Goal: Information Seeking & Learning: Learn about a topic

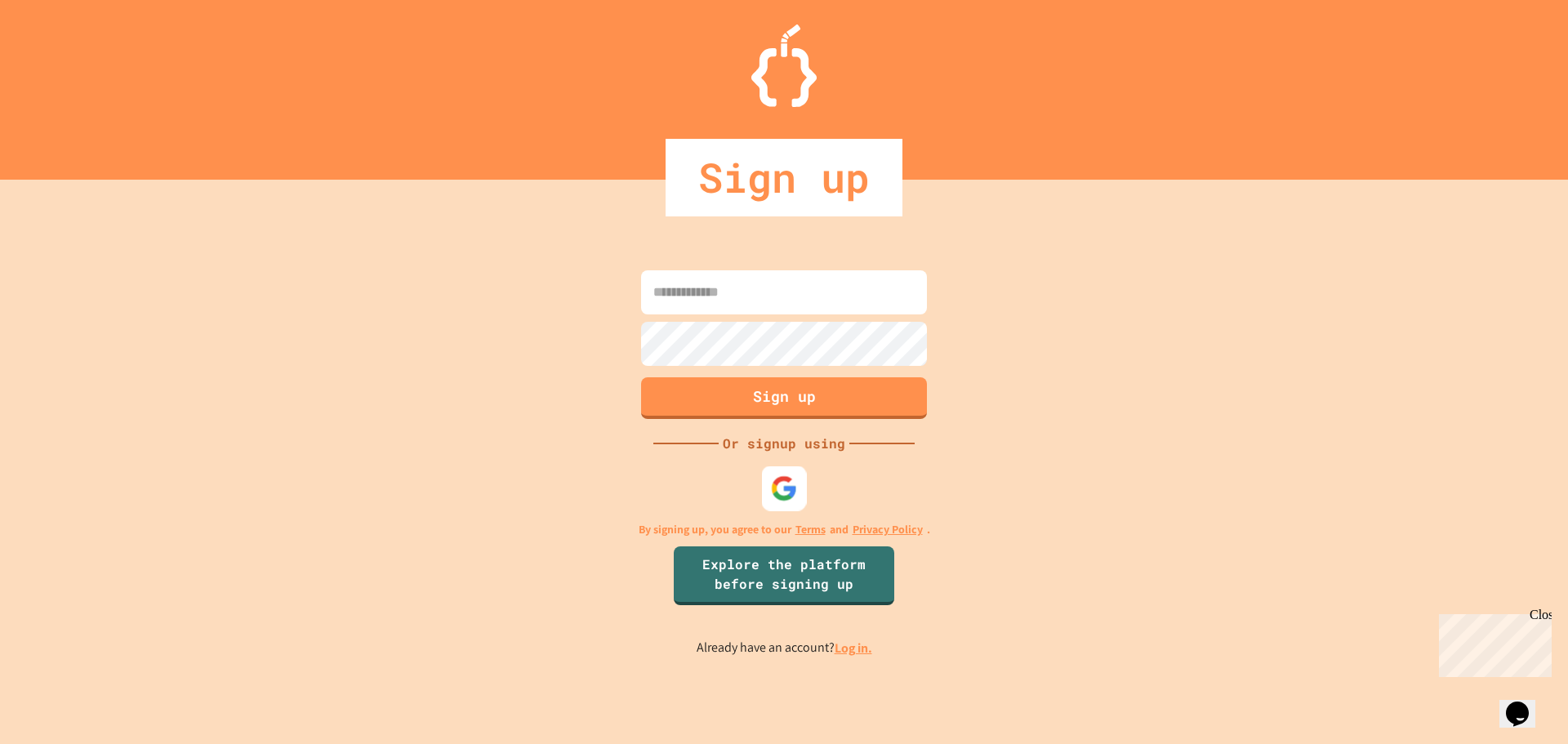
click at [779, 485] on img at bounding box center [784, 487] width 27 height 27
click at [392, 183] on div "Sign up" at bounding box center [784, 177] width 1568 height 77
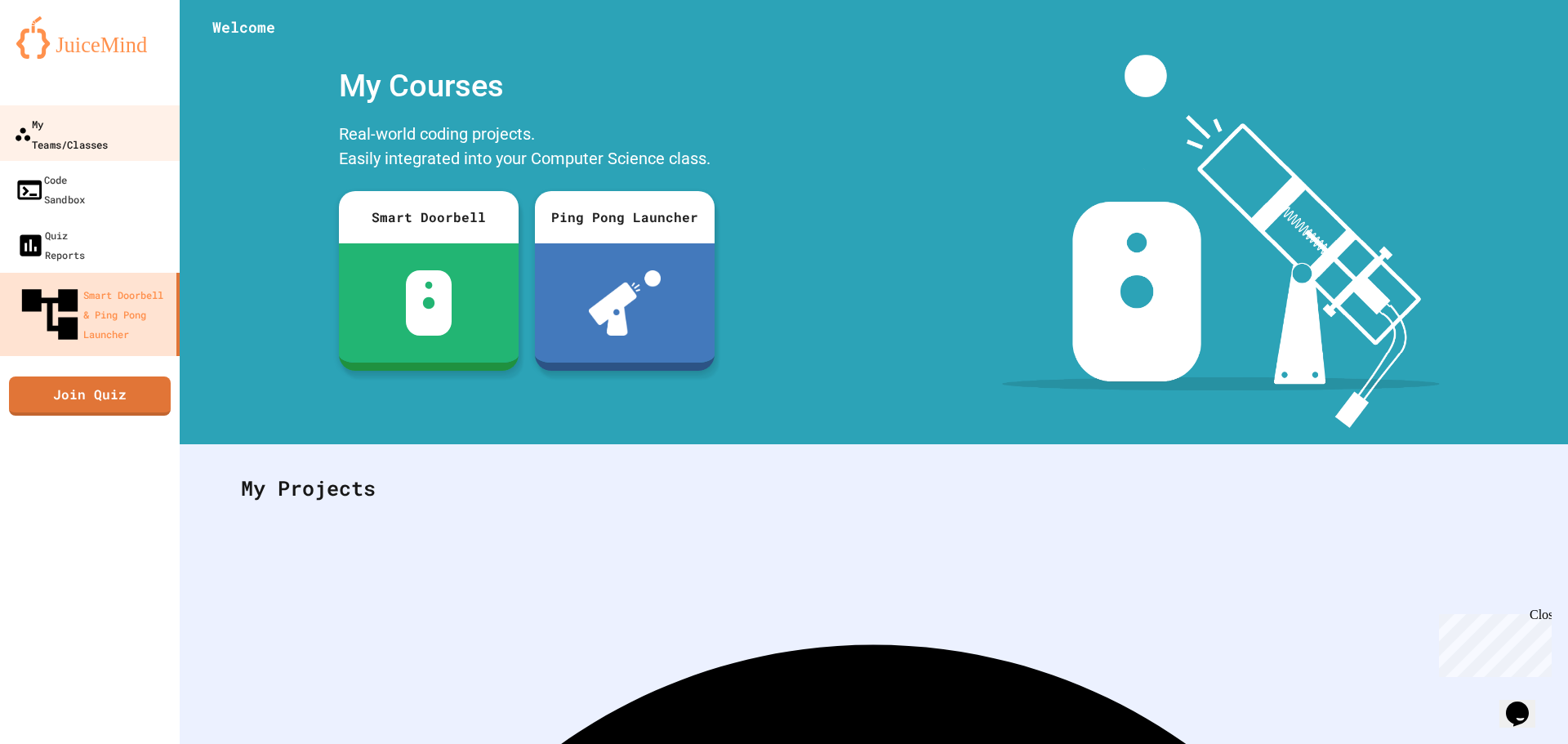
click at [107, 123] on div "My Teams/Classes" at bounding box center [61, 133] width 94 height 40
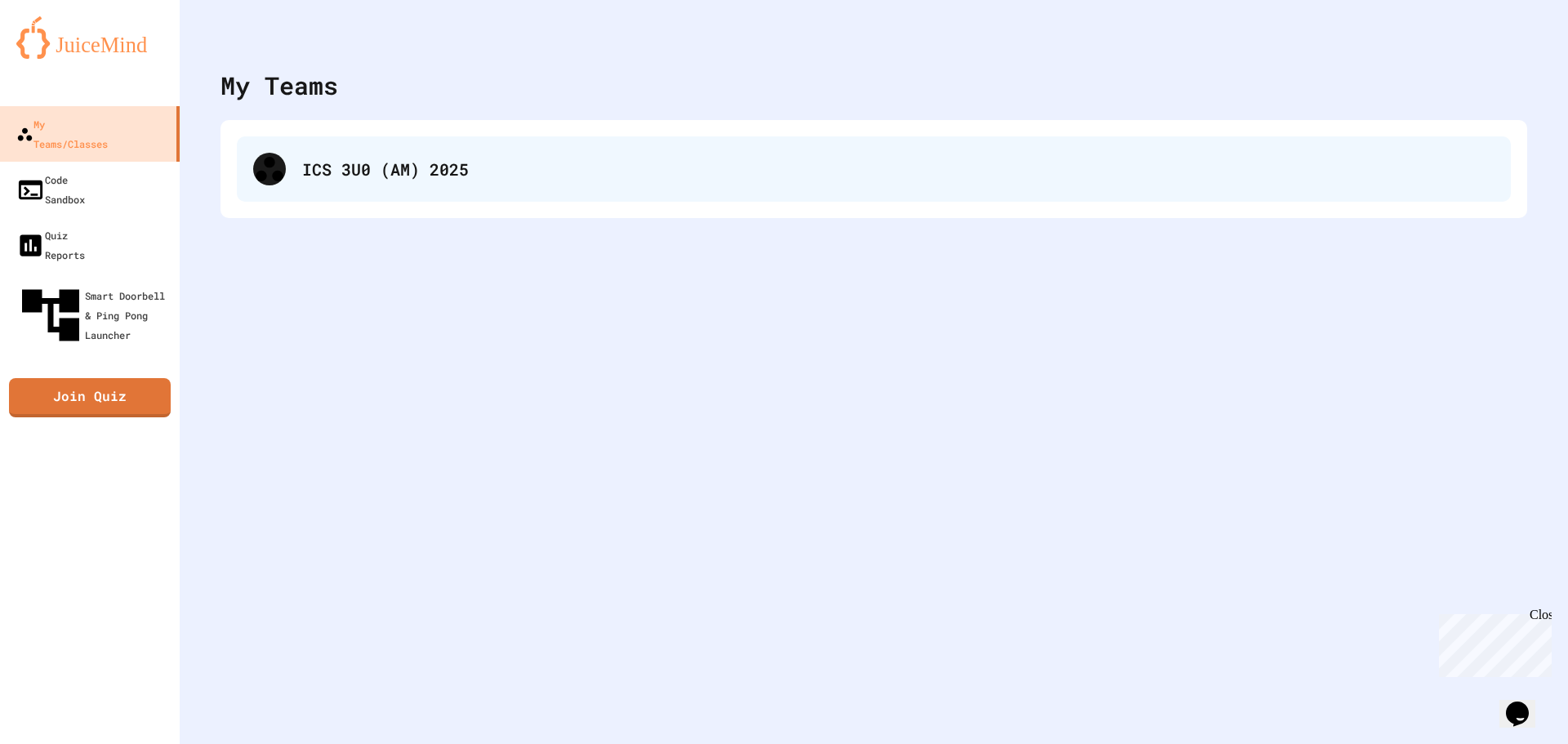
click at [720, 189] on div "ICS 3U0 (AM) 2025" at bounding box center [874, 170] width 1274 height 66
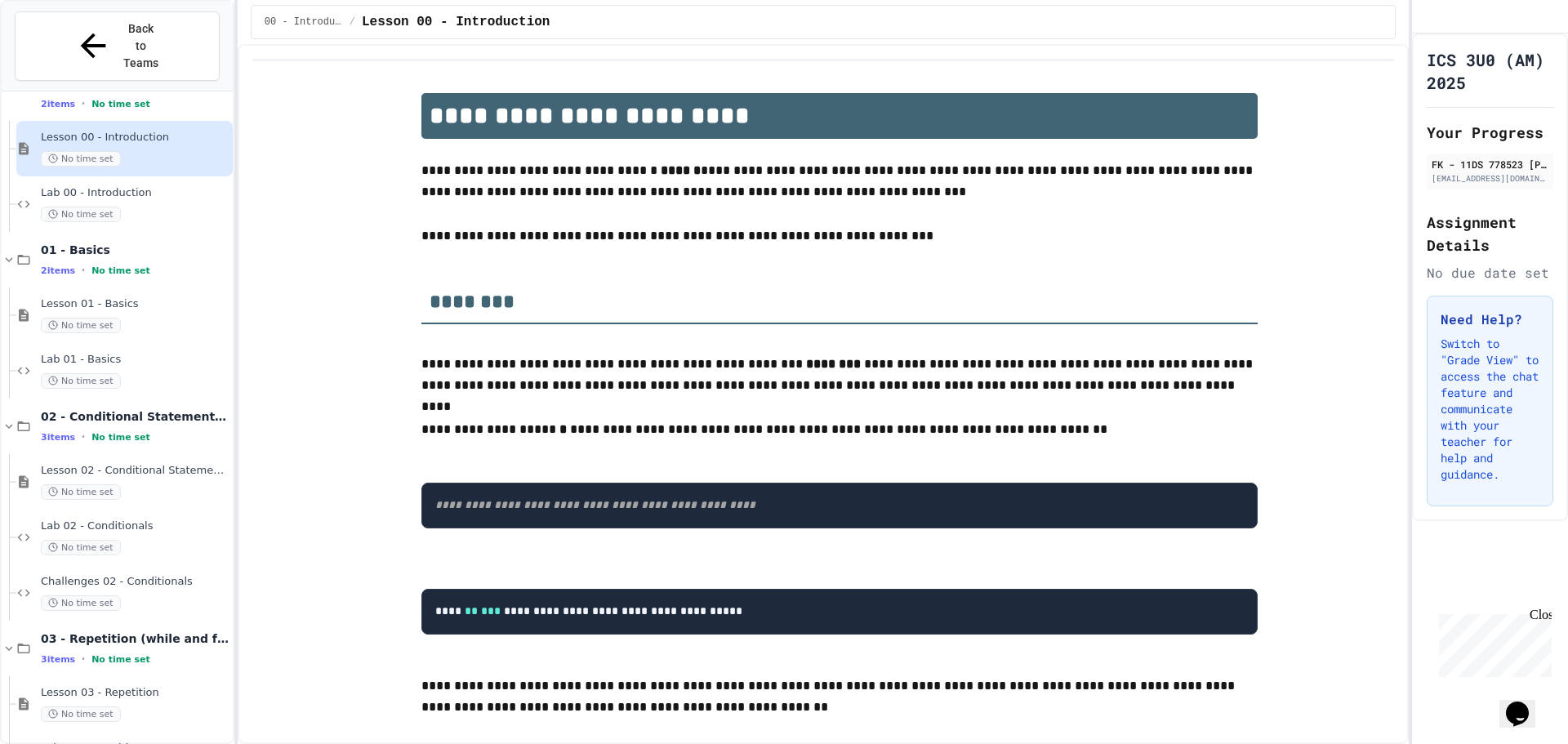
scroll to position [125, 0]
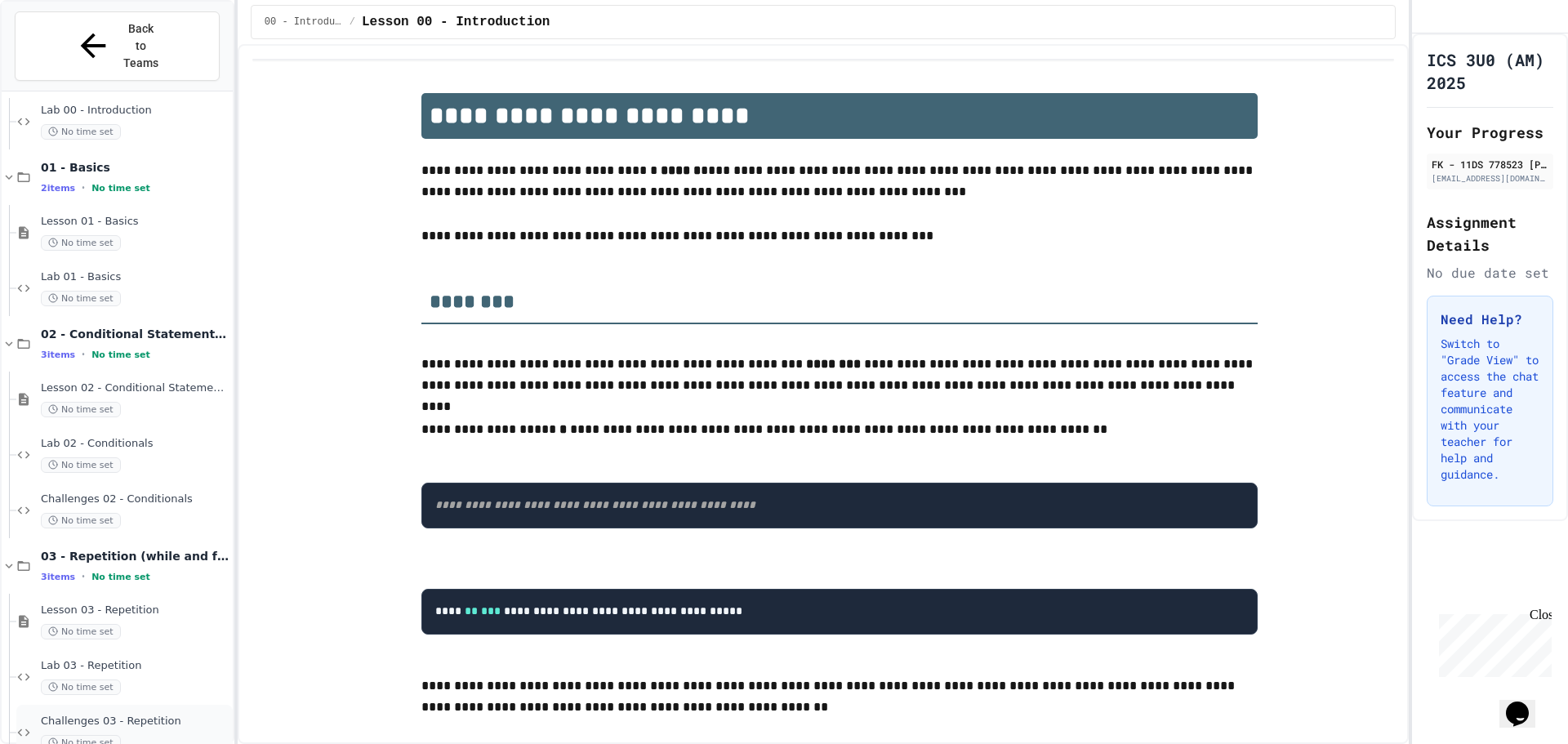
click at [161, 735] on div "No time set" at bounding box center [135, 742] width 188 height 15
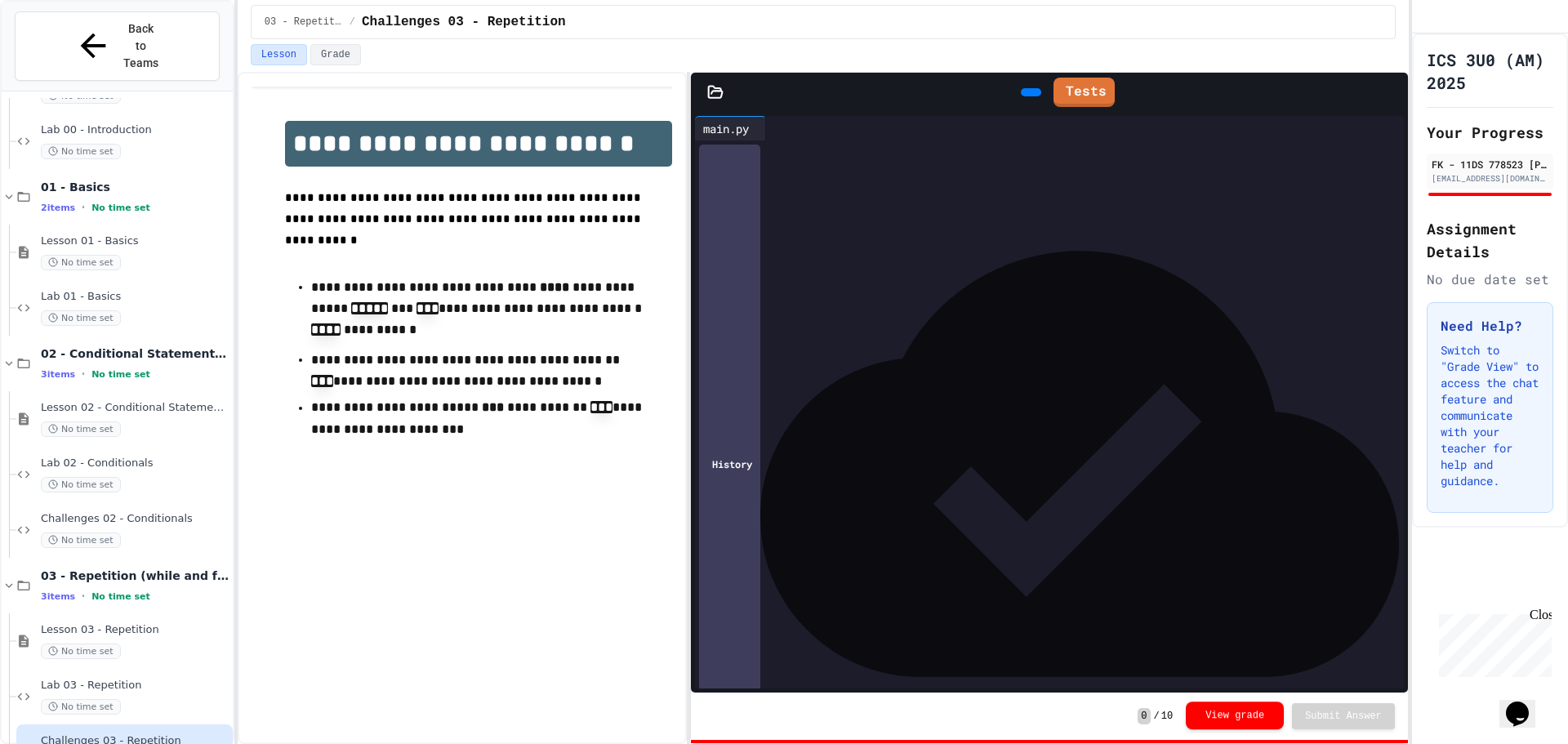
click at [1259, 721] on button "View grade" at bounding box center [1235, 715] width 98 height 28
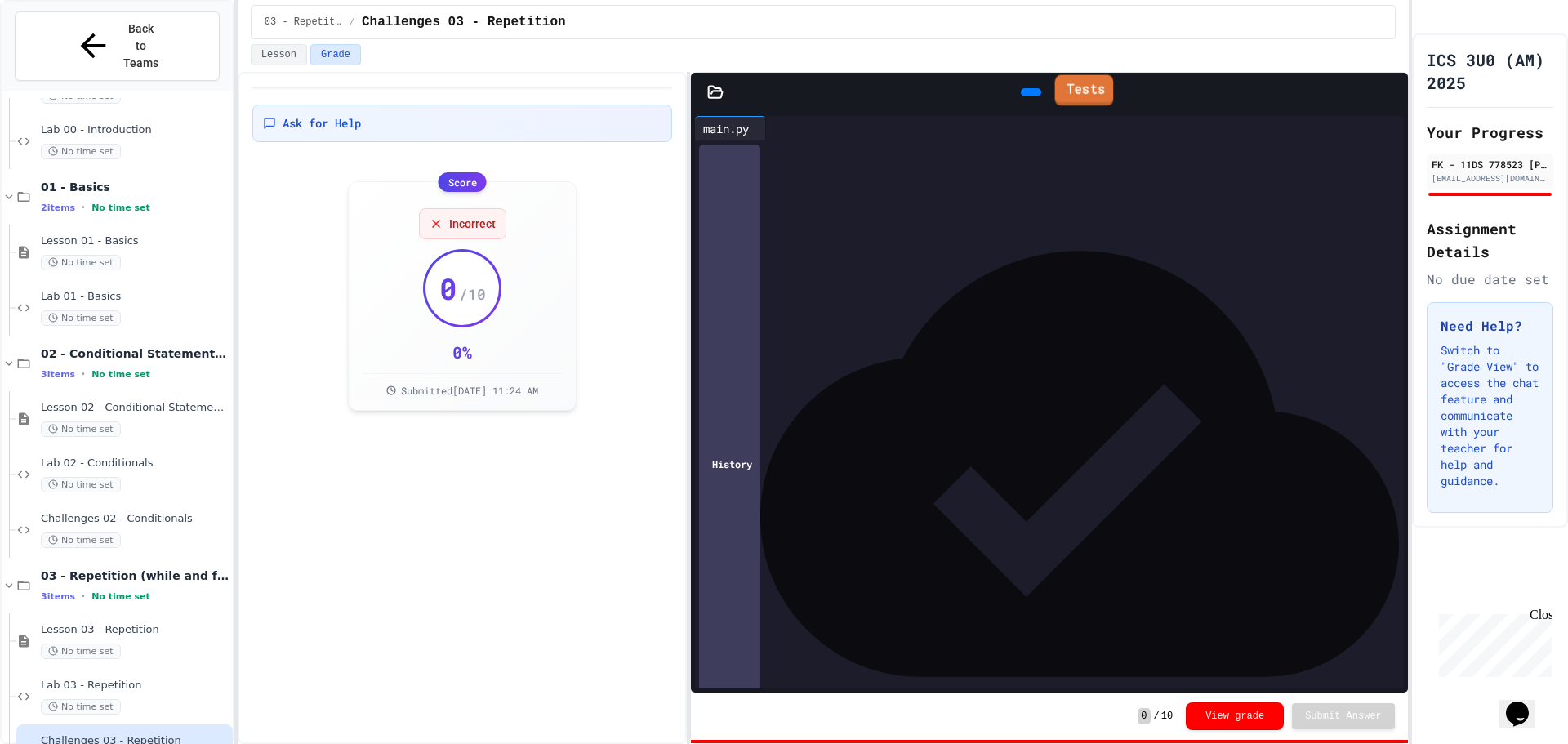
click at [1079, 85] on link "Tests" at bounding box center [1084, 91] width 59 height 31
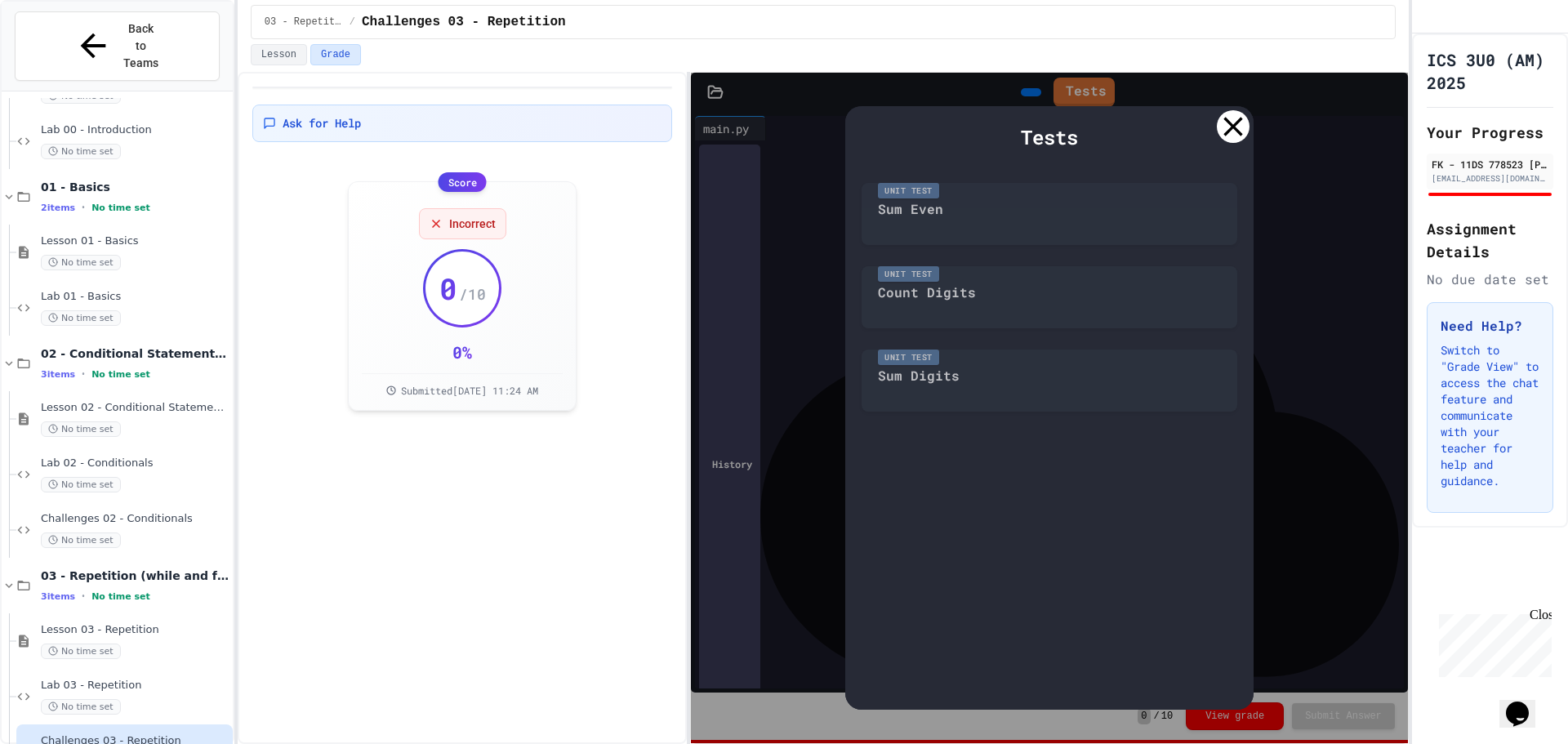
click at [1239, 130] on icon at bounding box center [1233, 126] width 33 height 33
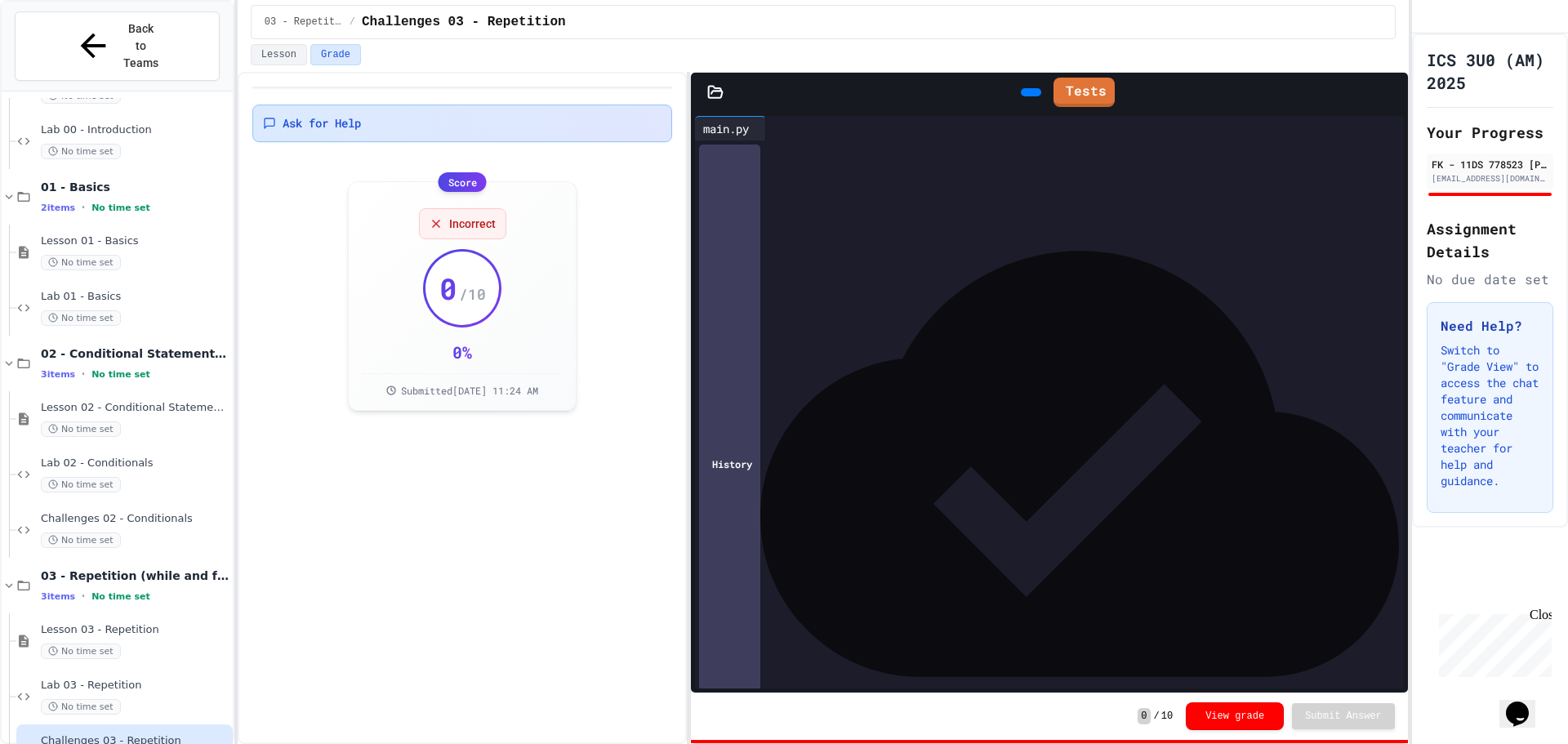
click at [334, 124] on span "Ask for Help" at bounding box center [321, 123] width 78 height 16
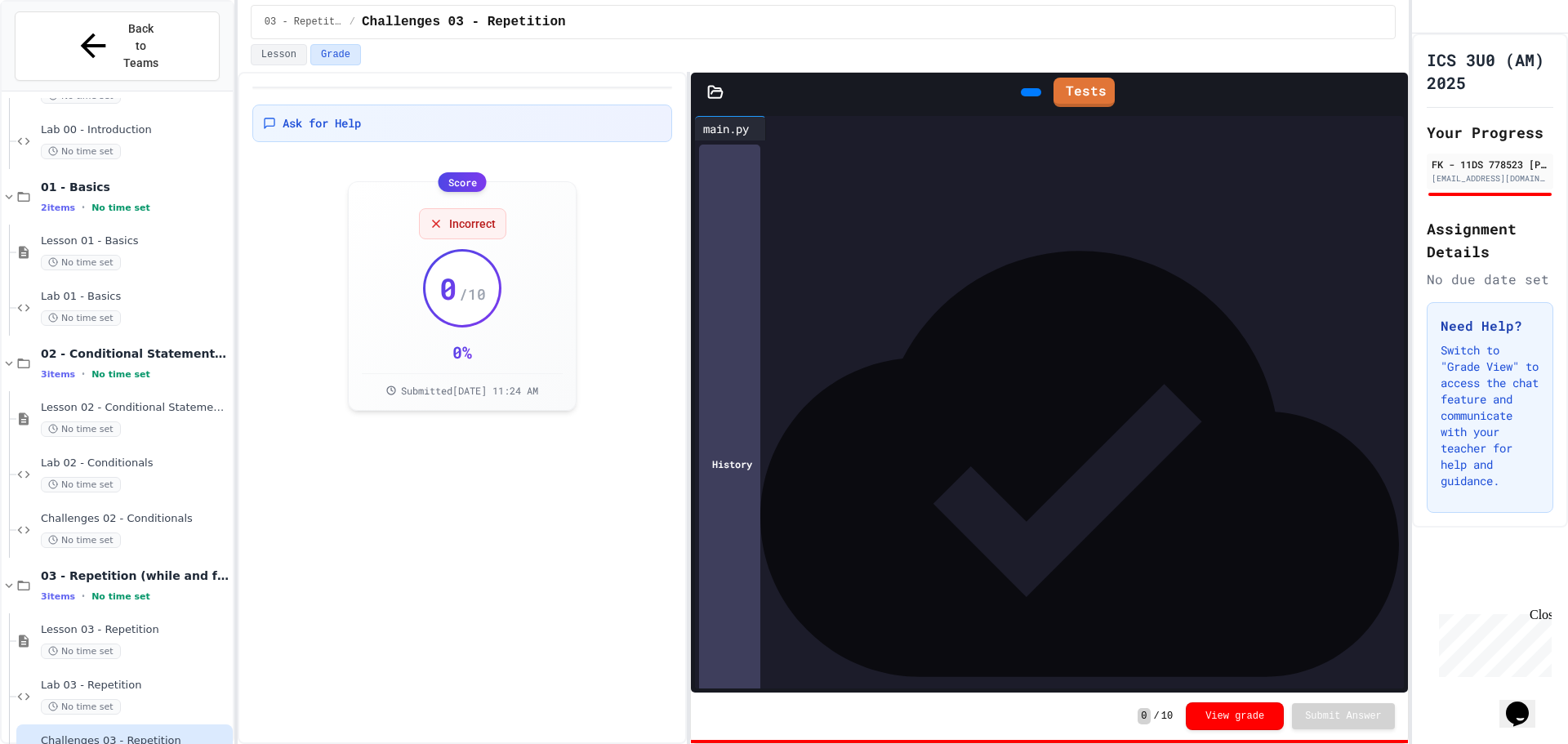
click at [1200, 710] on button "View grade" at bounding box center [1235, 714] width 98 height 28
click at [1220, 714] on button "View grade" at bounding box center [1235, 716] width 98 height 28
click at [1228, 718] on button "View grade" at bounding box center [1235, 714] width 98 height 28
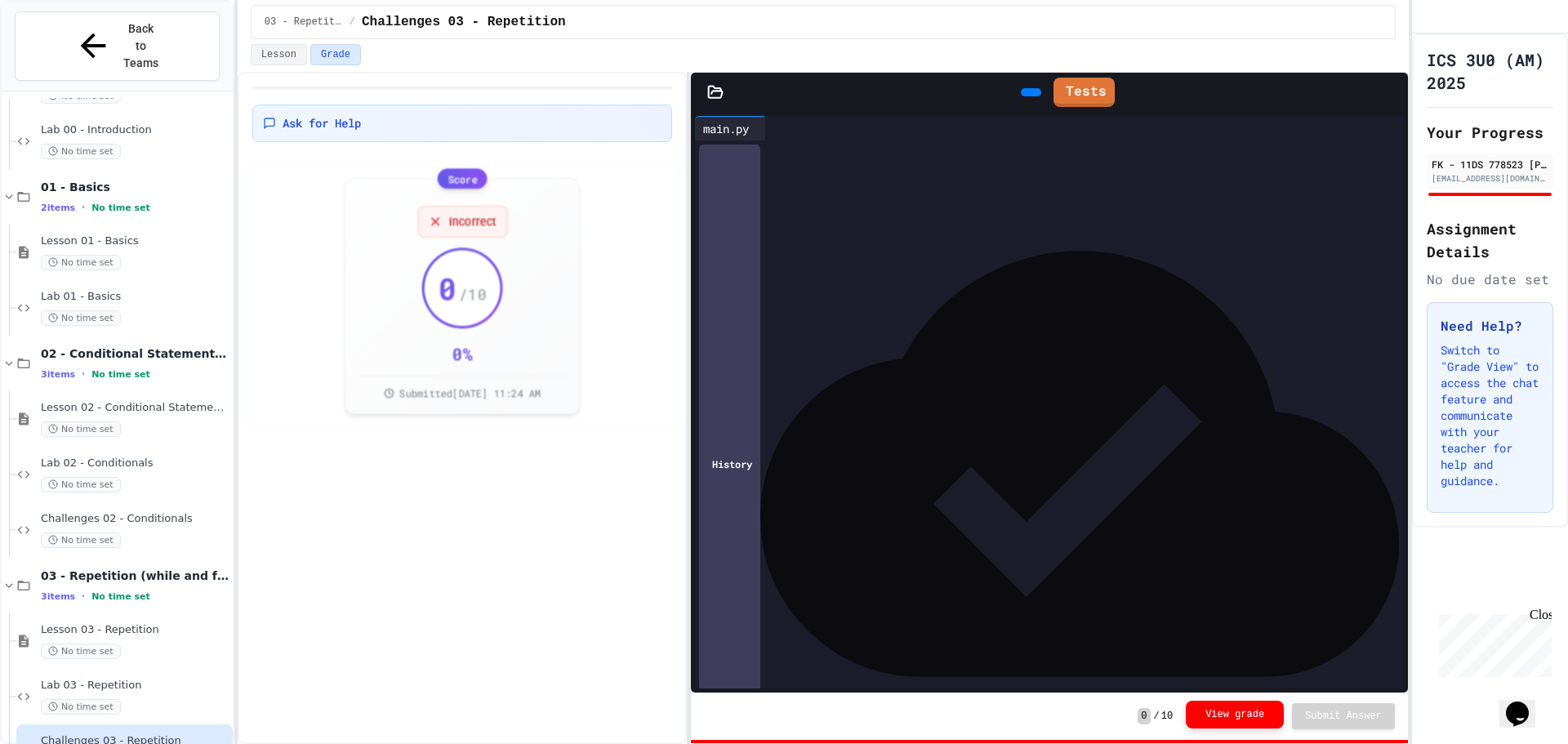
click at [1228, 718] on button "View grade" at bounding box center [1235, 714] width 98 height 28
click at [1228, 718] on button "View grade" at bounding box center [1235, 716] width 98 height 28
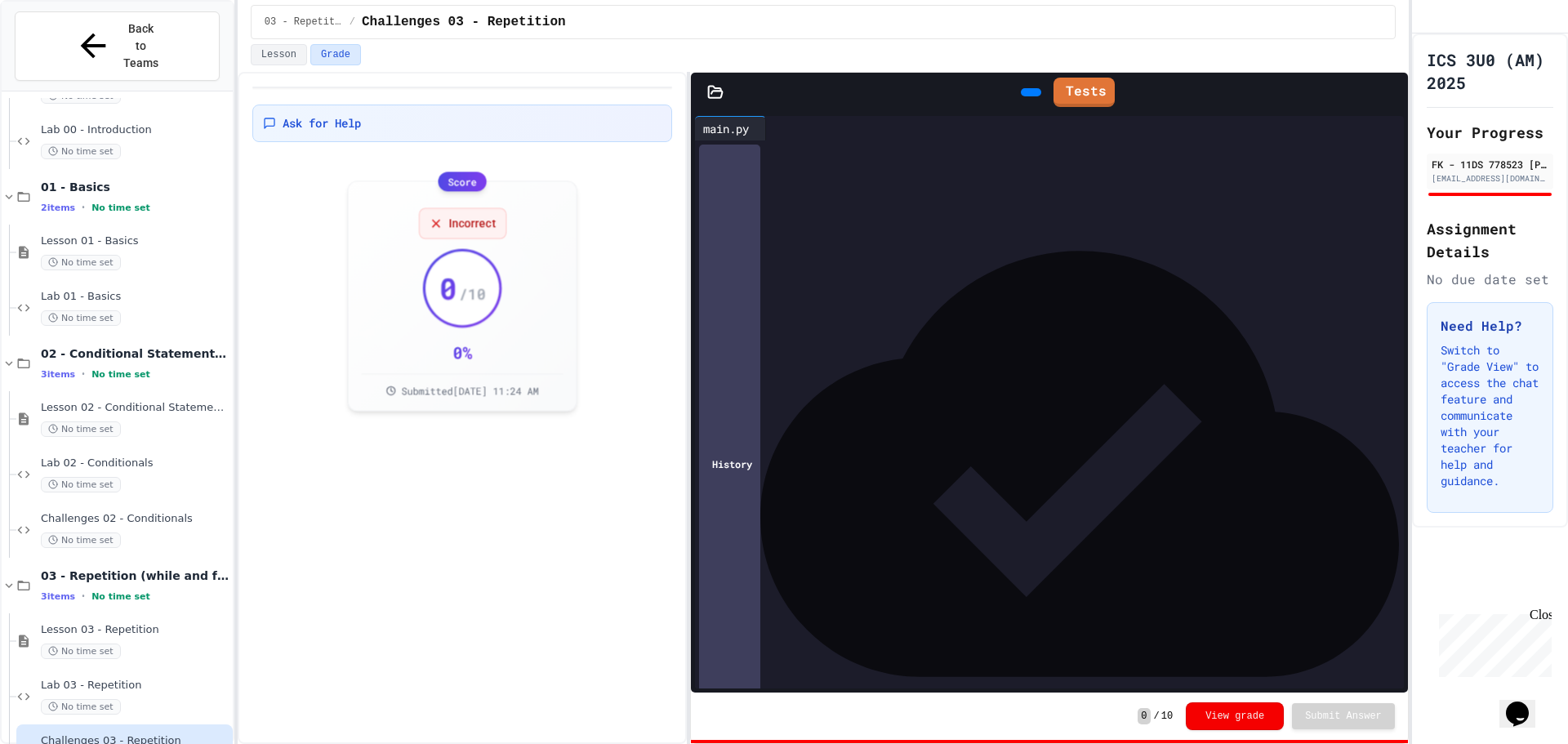
click at [1228, 718] on button "View grade" at bounding box center [1235, 716] width 98 height 28
click at [1214, 713] on button "View grade" at bounding box center [1235, 715] width 98 height 28
click at [292, 59] on button "Lesson" at bounding box center [278, 55] width 56 height 21
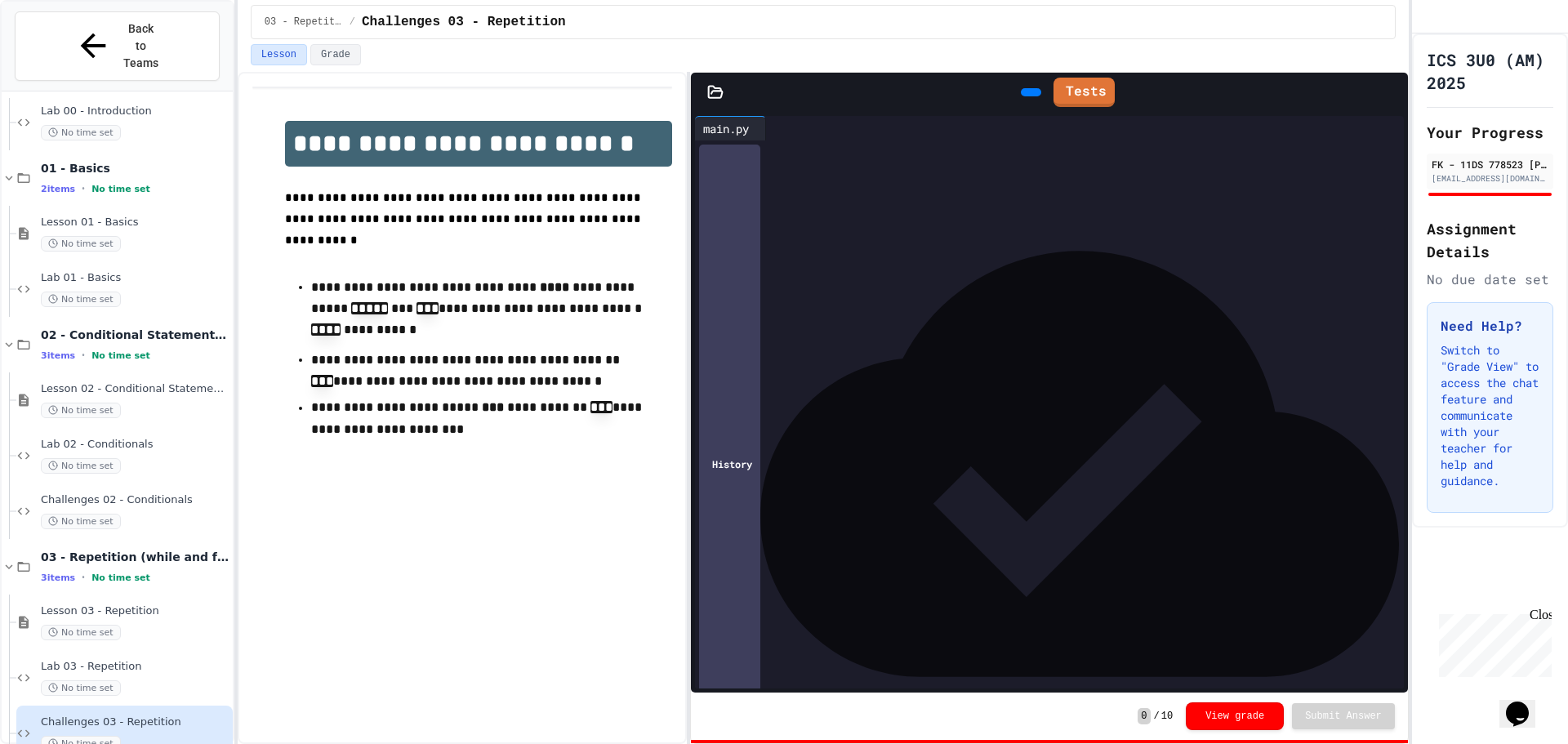
scroll to position [125, 0]
click at [941, 449] on span "**********" at bounding box center [889, 454] width 104 height 12
click at [166, 679] on div "No time set" at bounding box center [135, 686] width 188 height 15
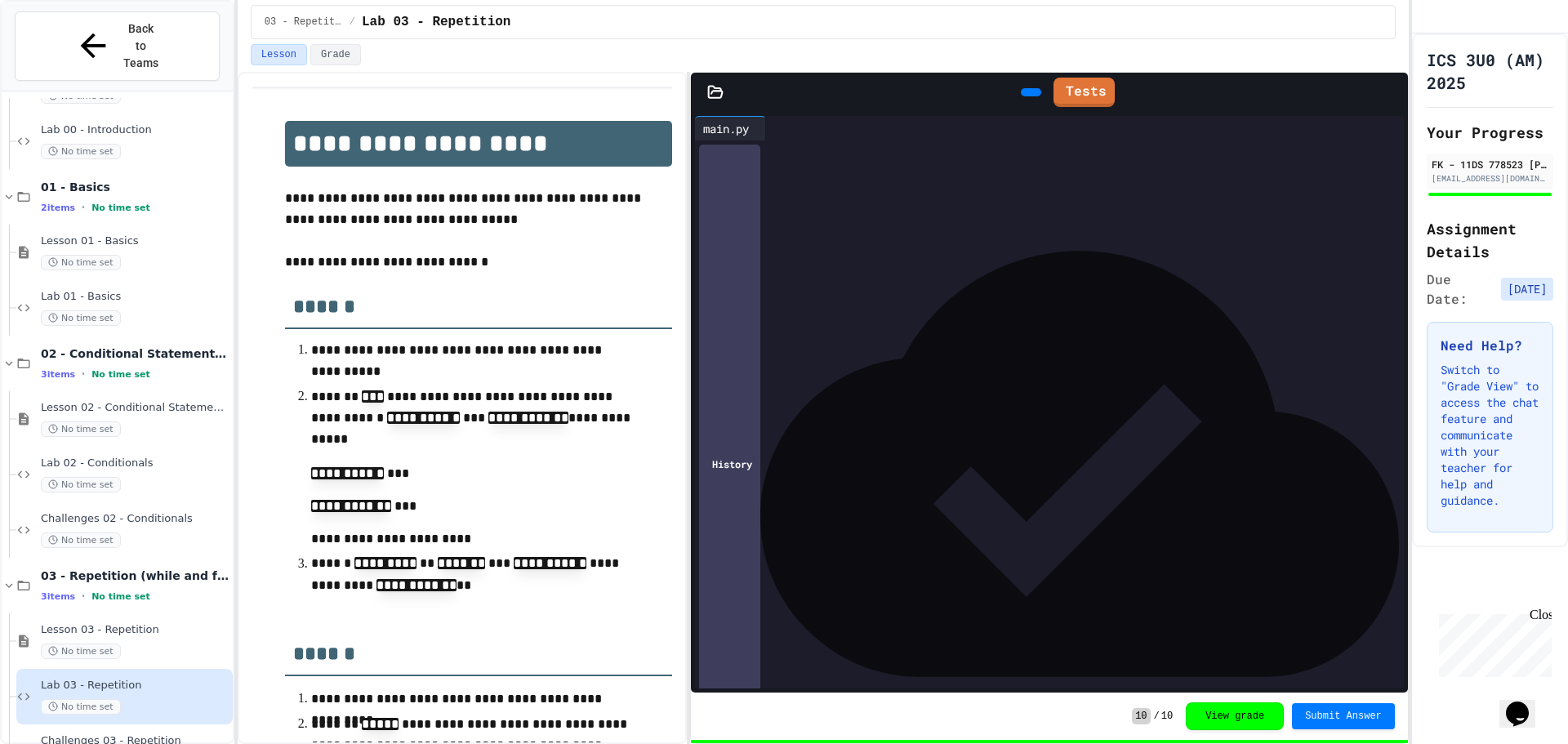
scroll to position [208, 0]
click at [140, 734] on span "Challenges 03 - Repetition" at bounding box center [135, 741] width 188 height 14
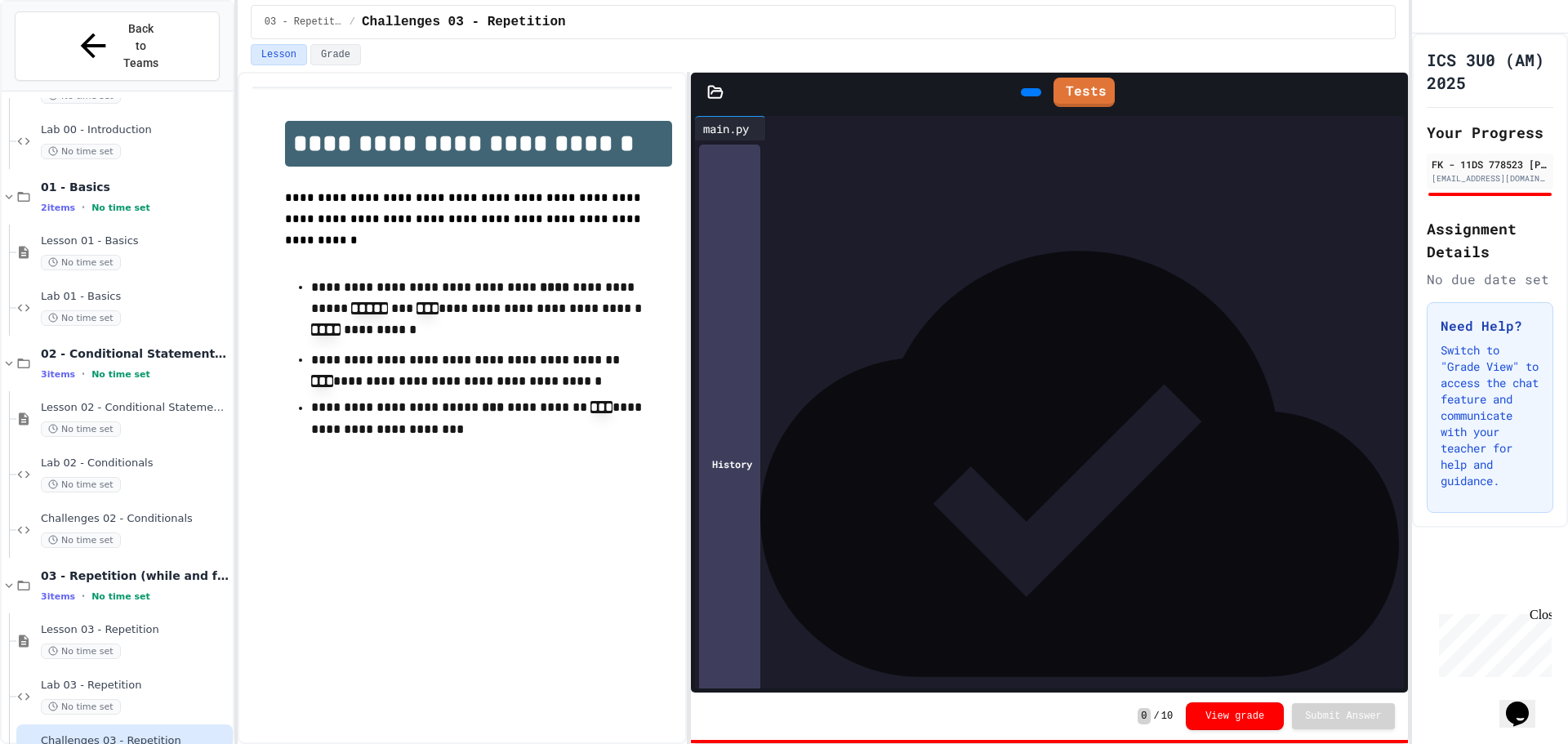
click at [465, 196] on span "**********" at bounding box center [464, 218] width 360 height 54
drag, startPoint x: 465, startPoint y: 196, endPoint x: 569, endPoint y: 216, distance: 105.9
click at [569, 216] on p "**********" at bounding box center [479, 220] width 388 height 64
click at [495, 213] on p "**********" at bounding box center [479, 220] width 388 height 64
